Goal: Register for event/course

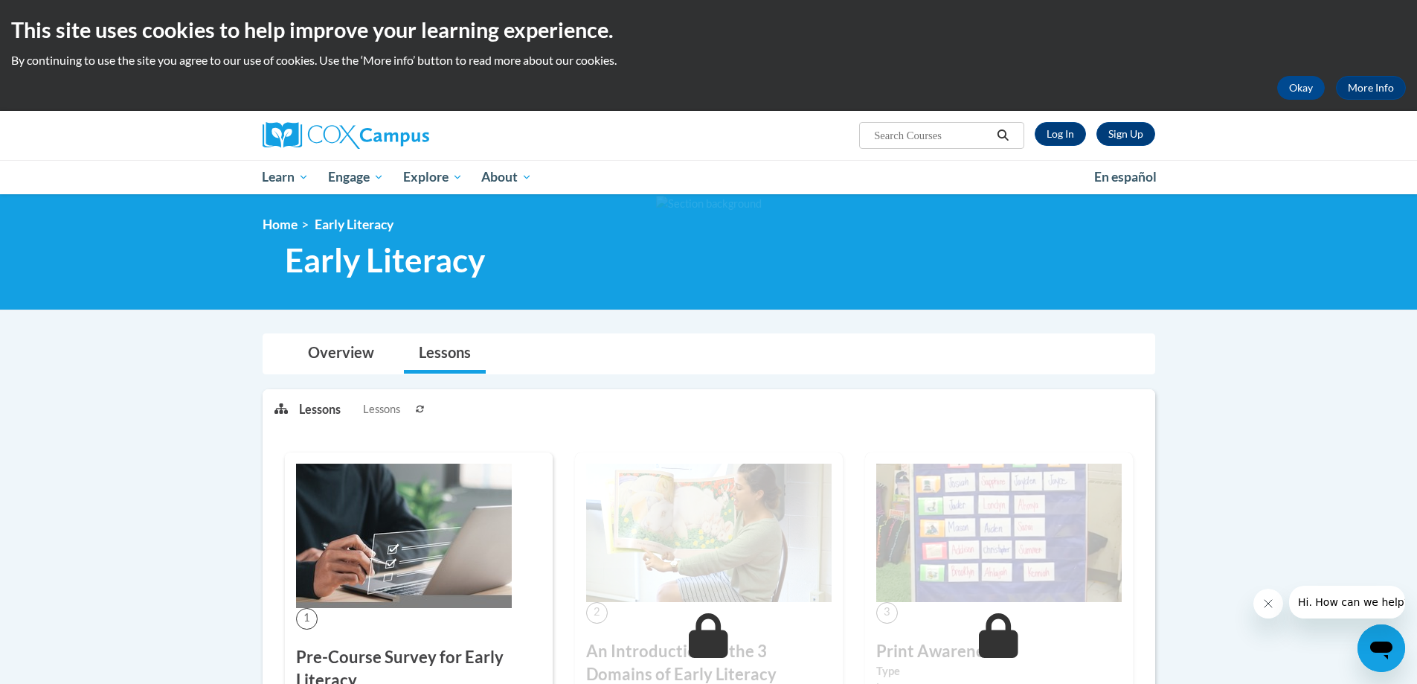
click at [803, 226] on ol "Home Early Literacy" at bounding box center [709, 224] width 893 height 16
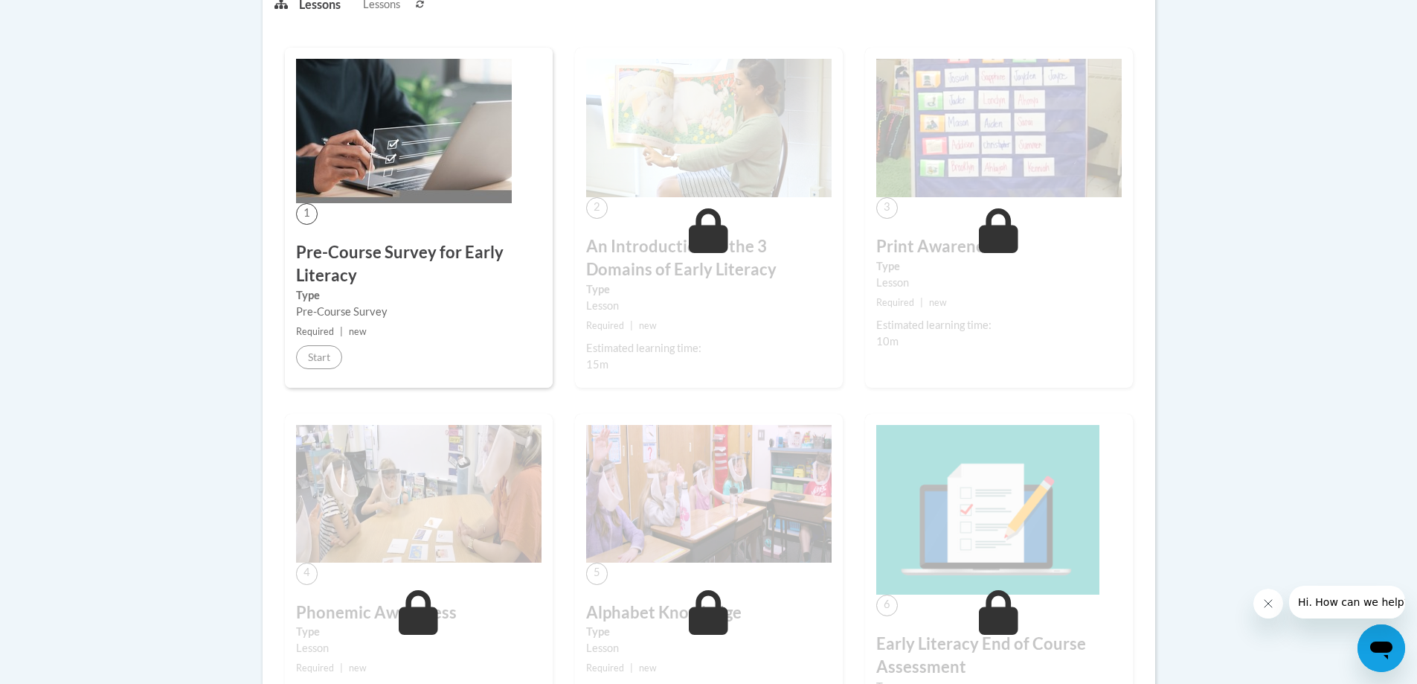
scroll to position [372, 0]
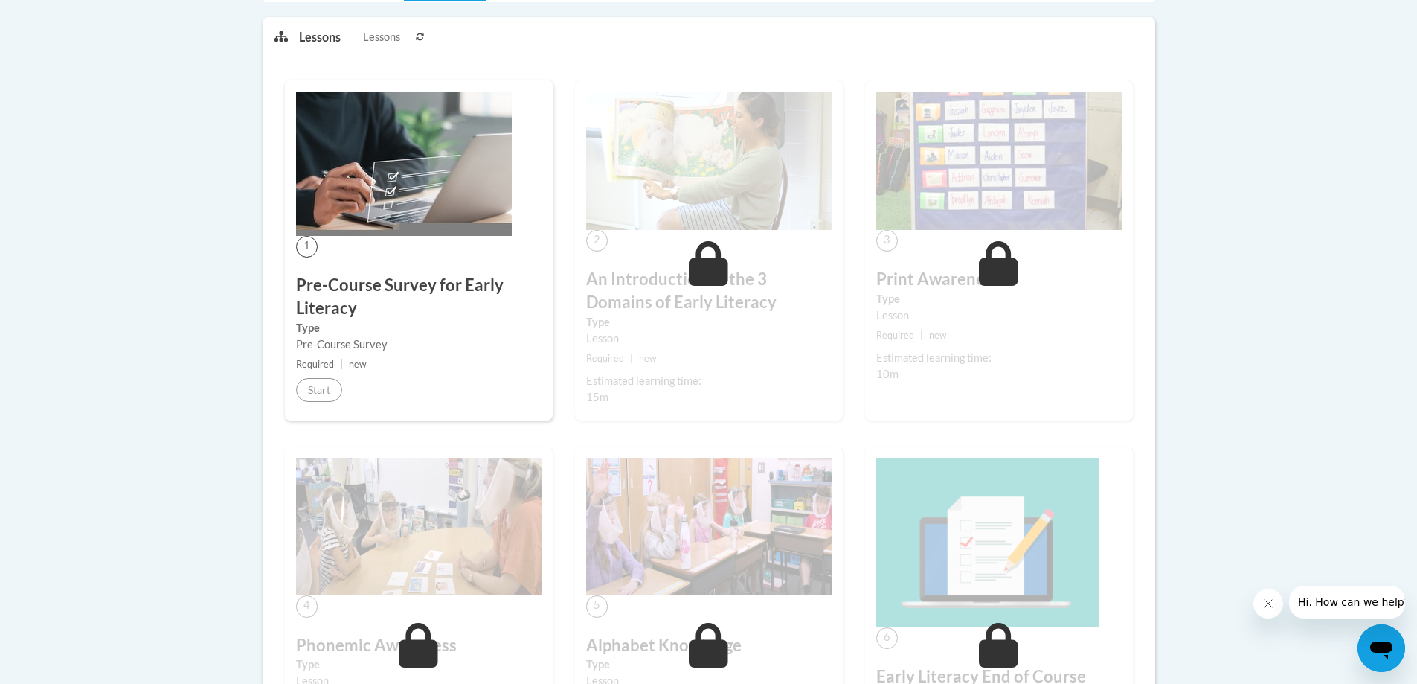
click at [388, 251] on div "1 Pre-Course Survey for Early Literacy Type Pre-Course Survey Required | new St…" at bounding box center [419, 250] width 268 height 340
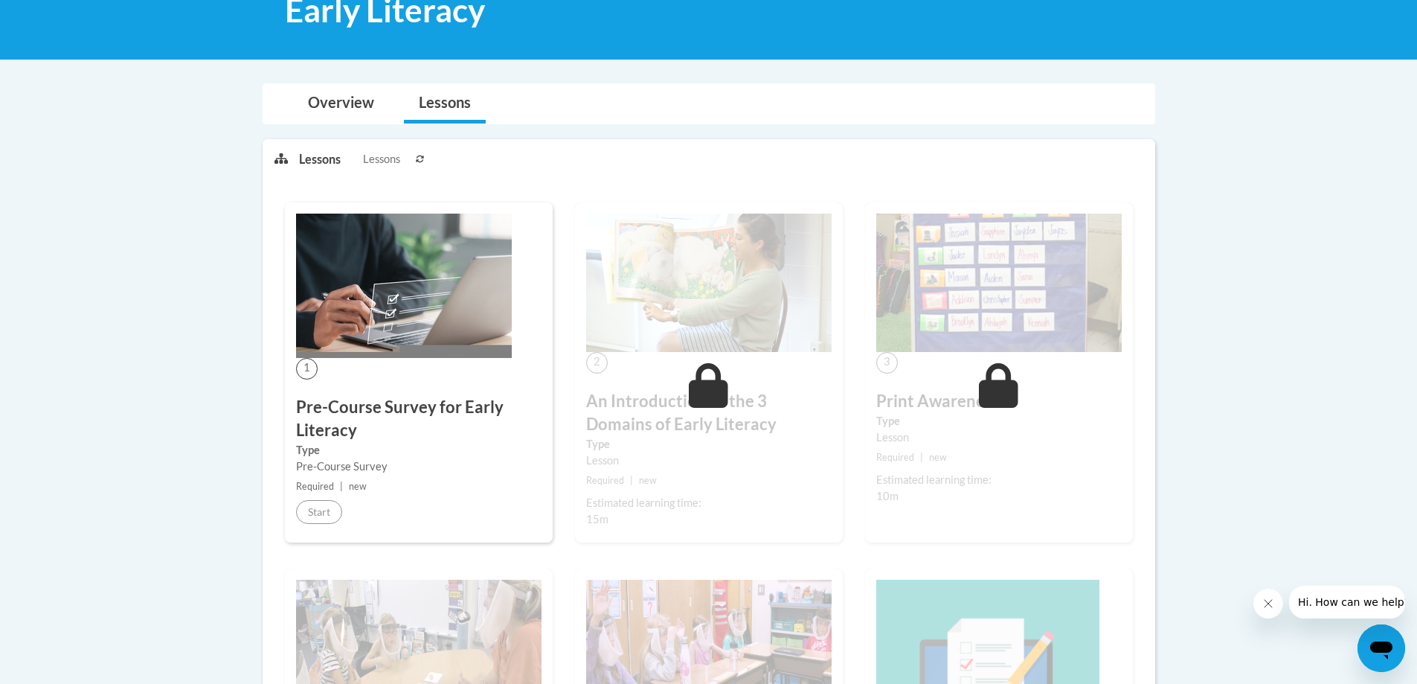
scroll to position [223, 0]
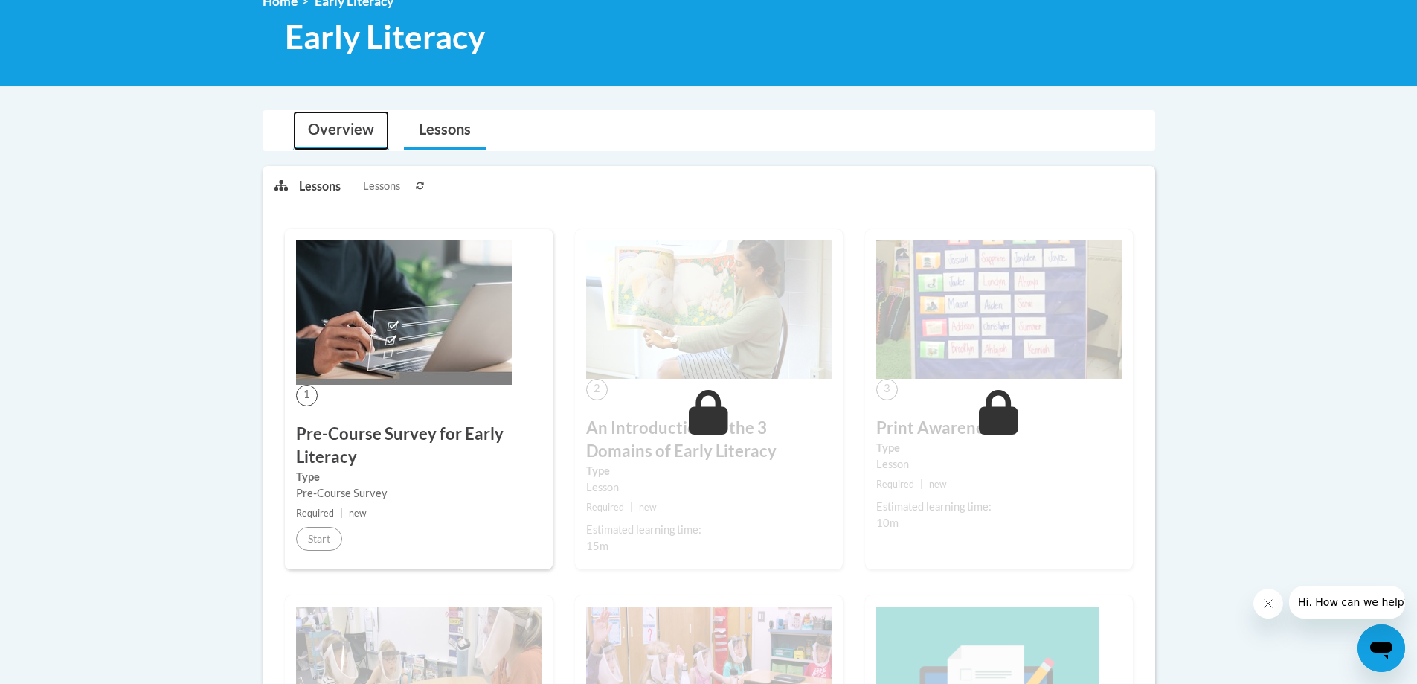
click at [362, 129] on link "Overview" at bounding box center [341, 130] width 96 height 39
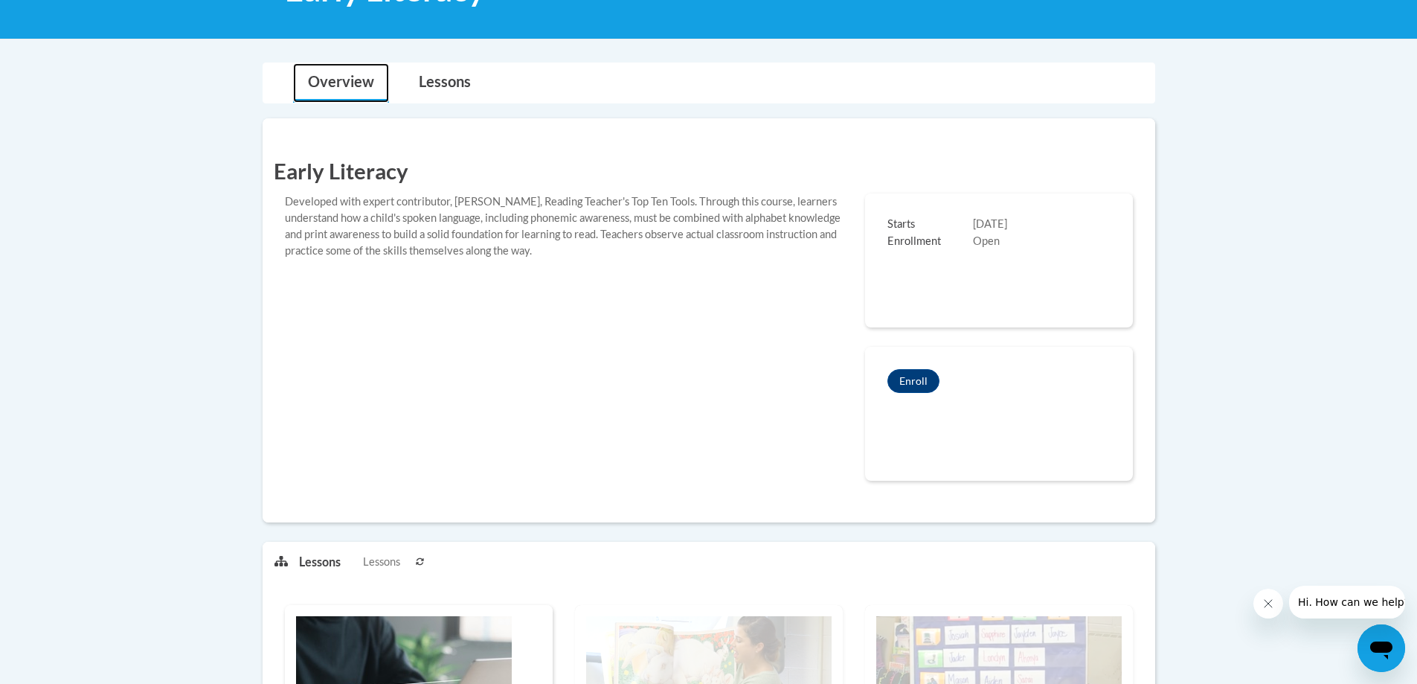
scroll to position [298, 0]
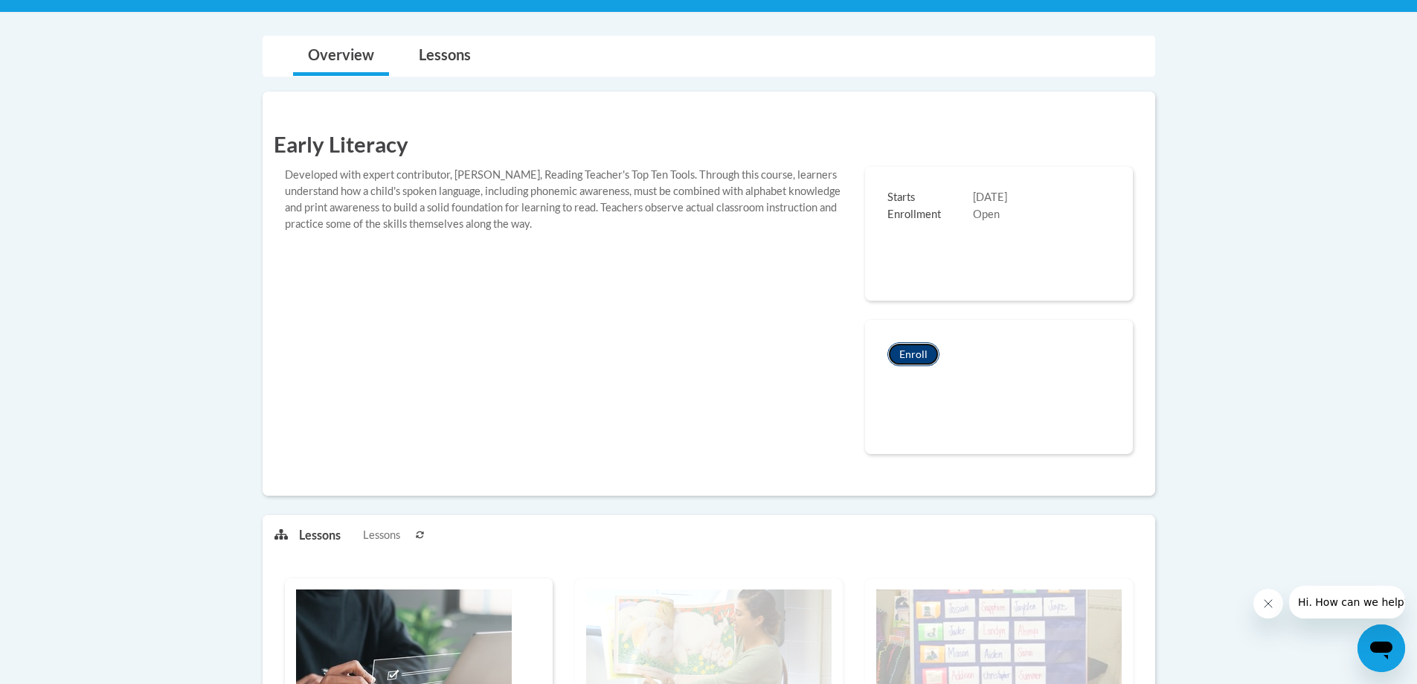
click at [903, 348] on button "Enroll" at bounding box center [914, 354] width 52 height 24
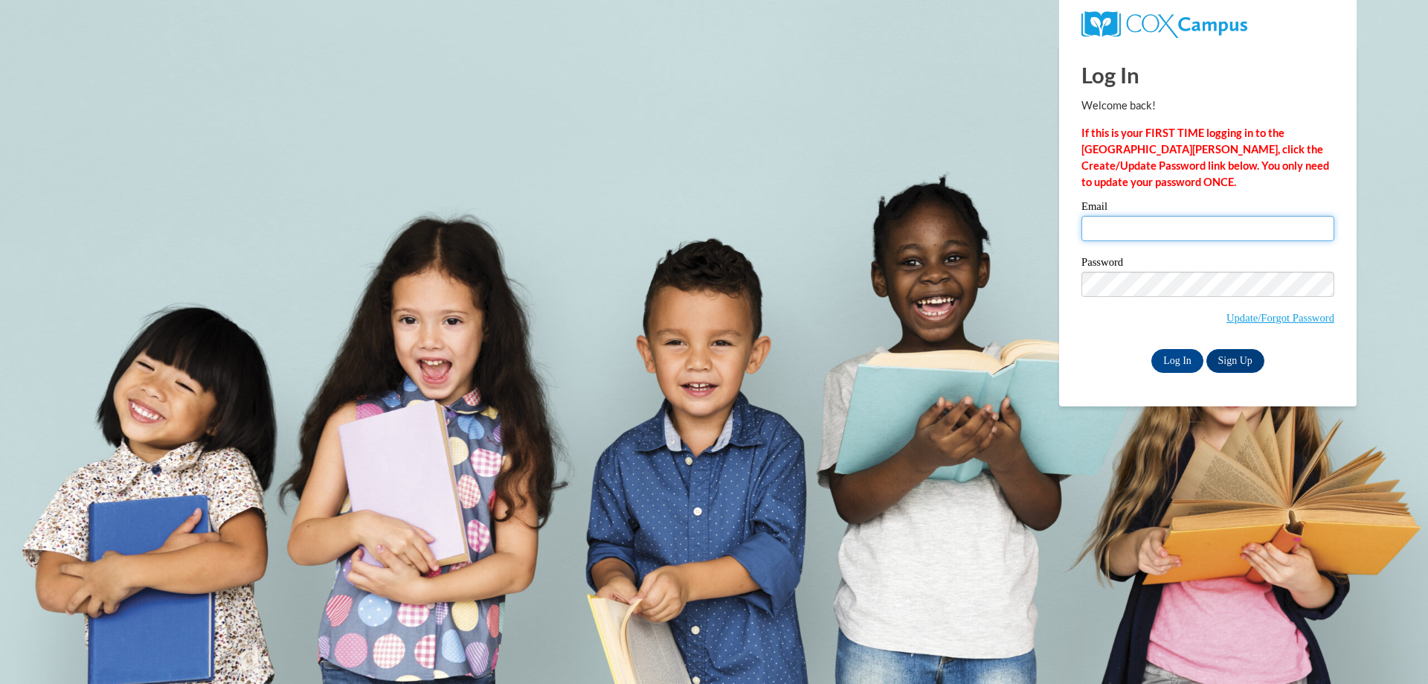
click at [1123, 233] on input "Email" at bounding box center [1208, 228] width 253 height 25
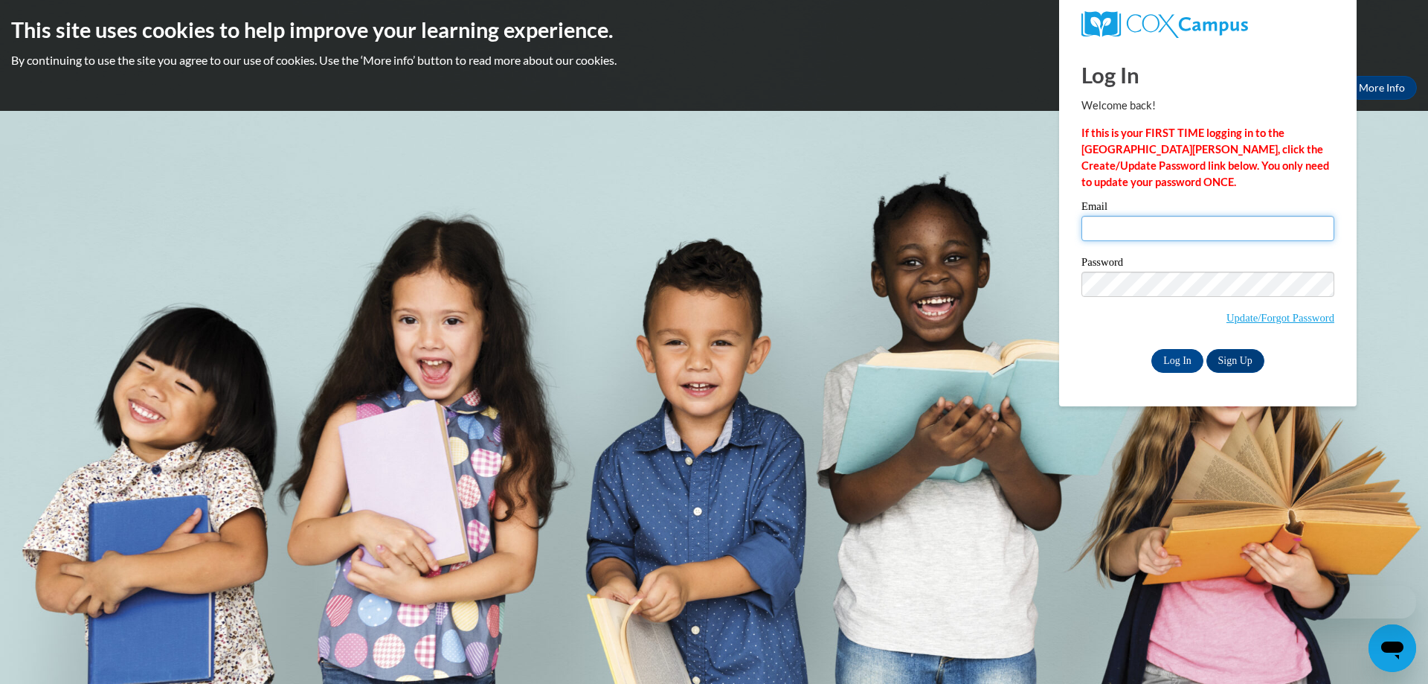
type input "[EMAIL_ADDRESS][PERSON_NAME][DOMAIN_NAME]"
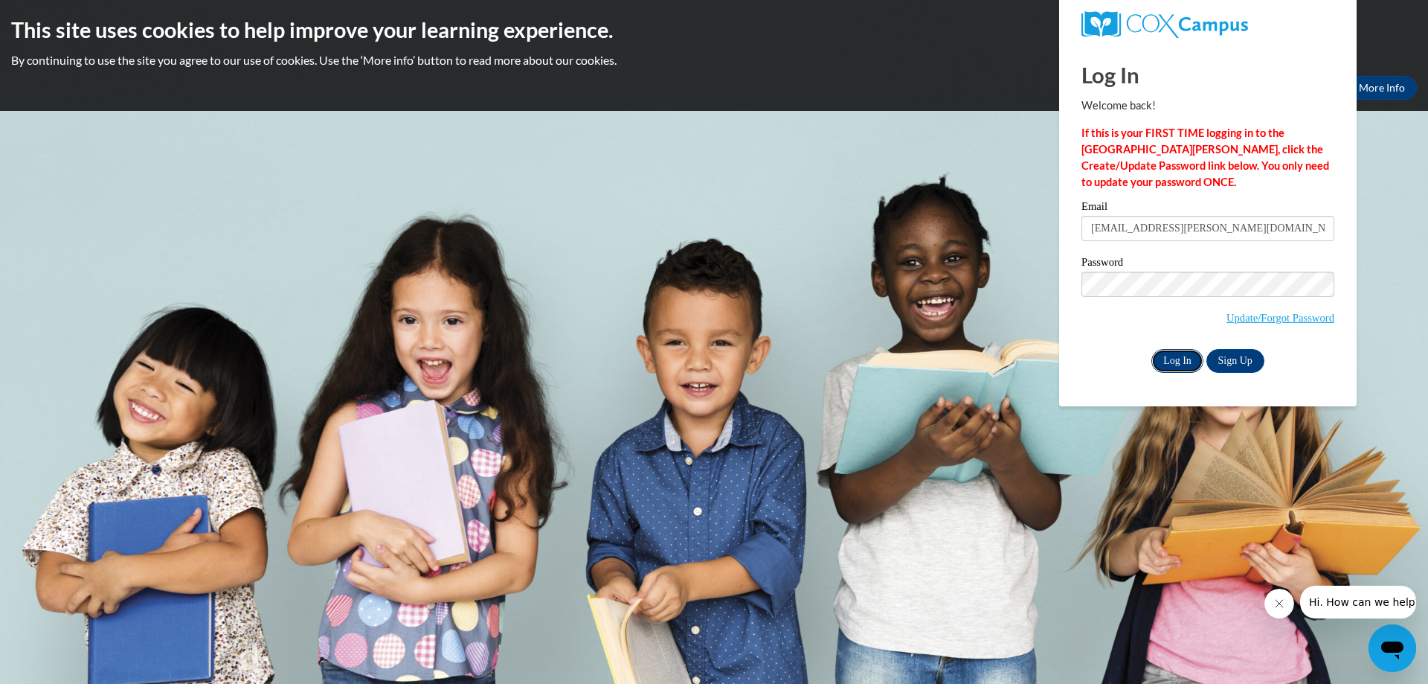
click at [1176, 359] on input "Log In" at bounding box center [1178, 361] width 52 height 24
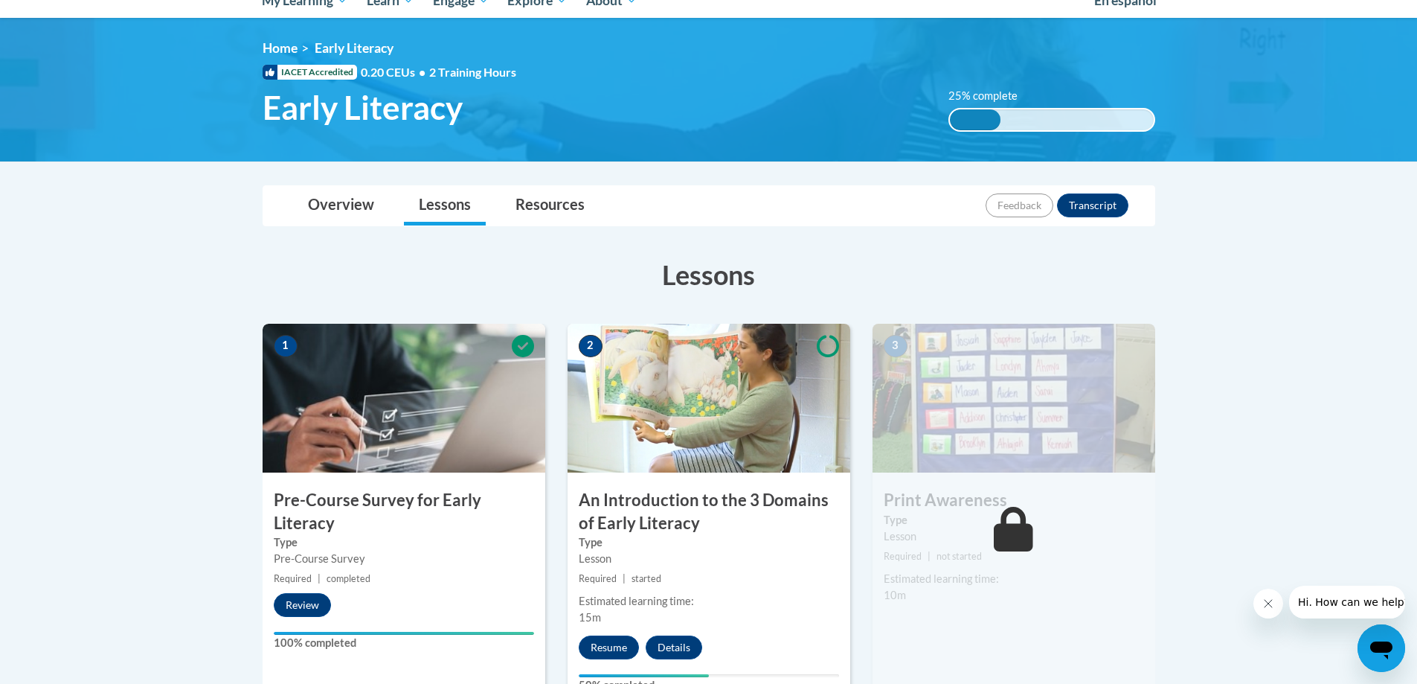
scroll to position [223, 0]
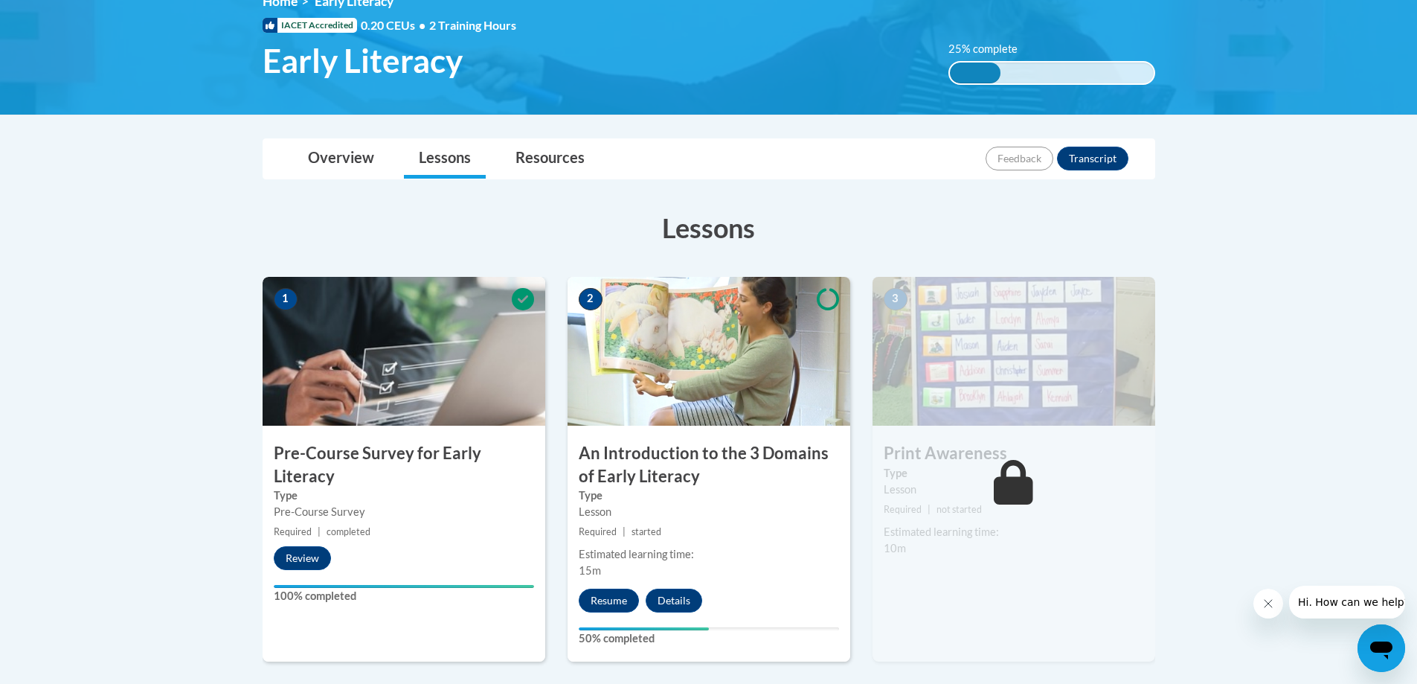
drag, startPoint x: 687, startPoint y: 399, endPoint x: 680, endPoint y: 399, distance: 7.5
click at [687, 399] on img at bounding box center [709, 351] width 283 height 149
